Goal: Information Seeking & Learning: Learn about a topic

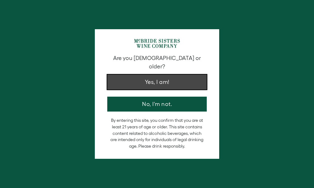
click at [139, 75] on button "Yes, I am!" at bounding box center [156, 82] width 99 height 15
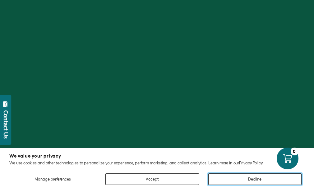
click at [219, 183] on button "Decline" at bounding box center [254, 178] width 93 height 11
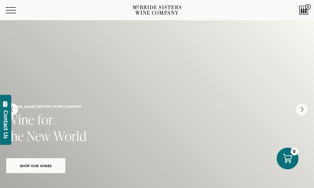
click at [0, 0] on link "OUR STORY" at bounding box center [0, 0] width 0 height 0
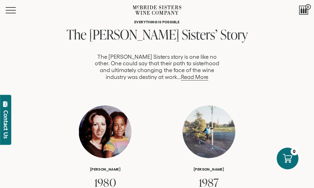
scroll to position [317, 0]
click at [201, 80] on link "Read More" at bounding box center [194, 77] width 27 height 7
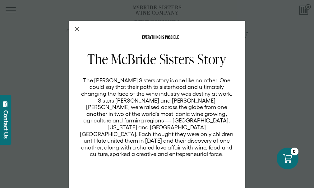
scroll to position [2, 0]
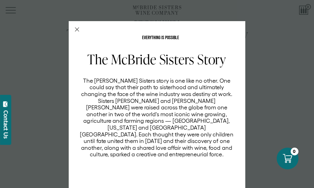
click at [75, 27] on icon "Close Modal" at bounding box center [77, 29] width 4 height 4
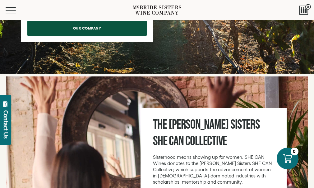
scroll to position [2929, 0]
